Goal: Navigation & Orientation: Find specific page/section

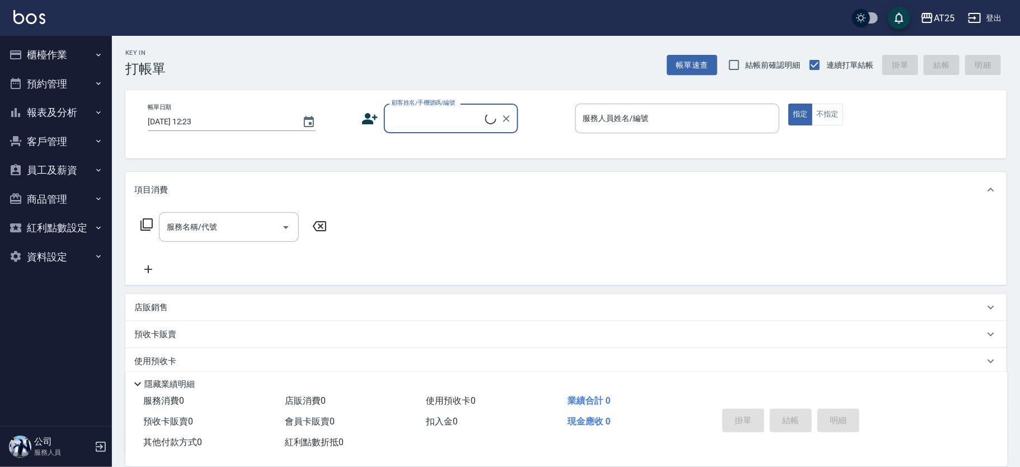
click at [58, 62] on button "櫃檯作業" at bounding box center [55, 54] width 103 height 29
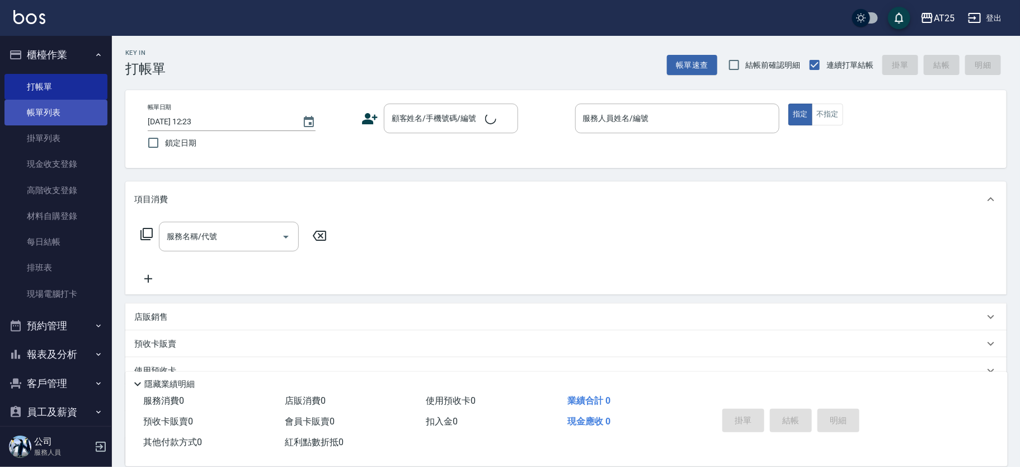
click at [65, 107] on link "帳單列表" at bounding box center [55, 113] width 103 height 26
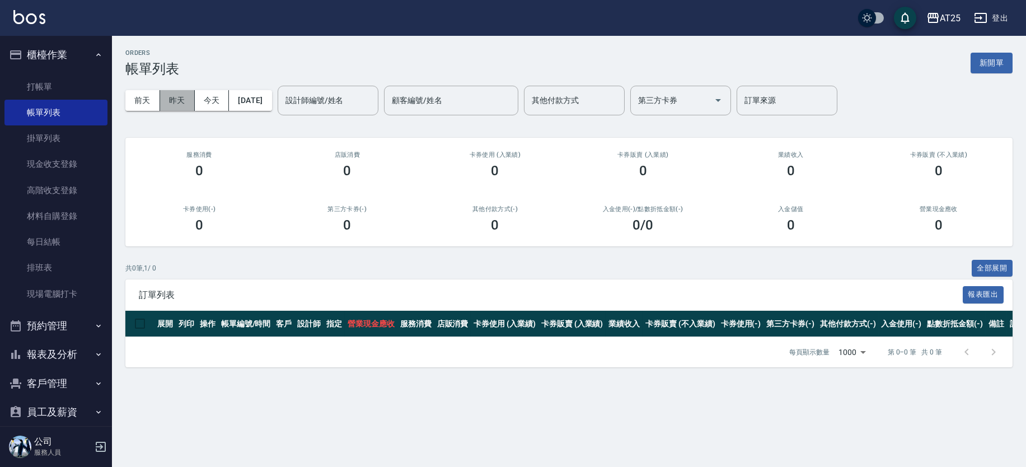
click at [187, 93] on button "昨天" at bounding box center [177, 100] width 35 height 21
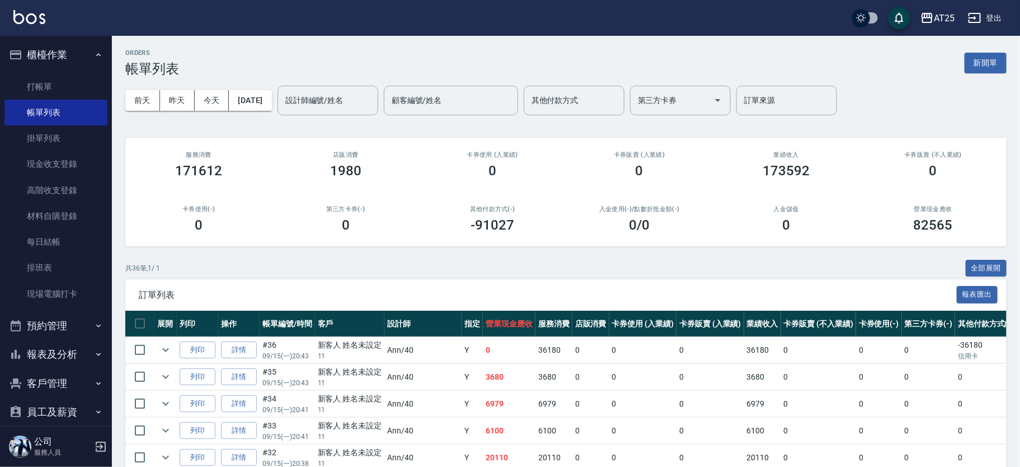
click at [22, 11] on img at bounding box center [29, 17] width 32 height 14
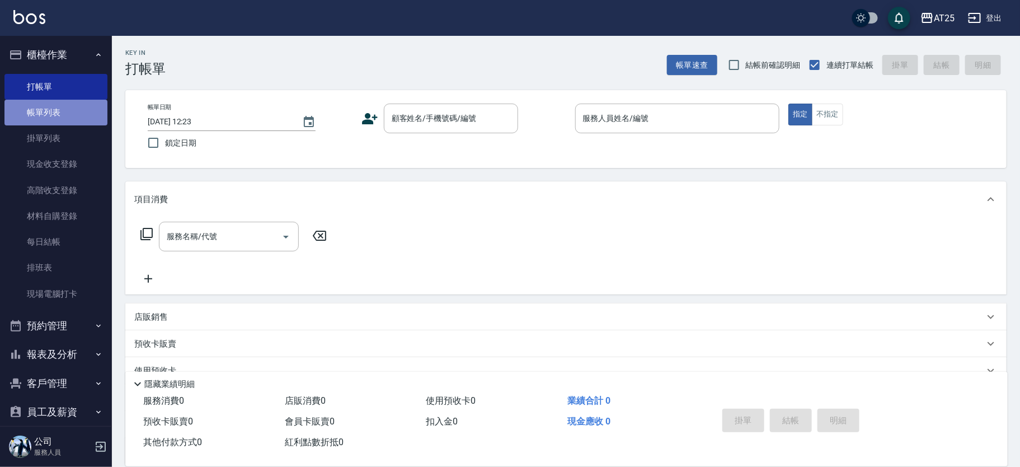
click at [67, 115] on link "帳單列表" at bounding box center [55, 113] width 103 height 26
